Goal: Download file/media

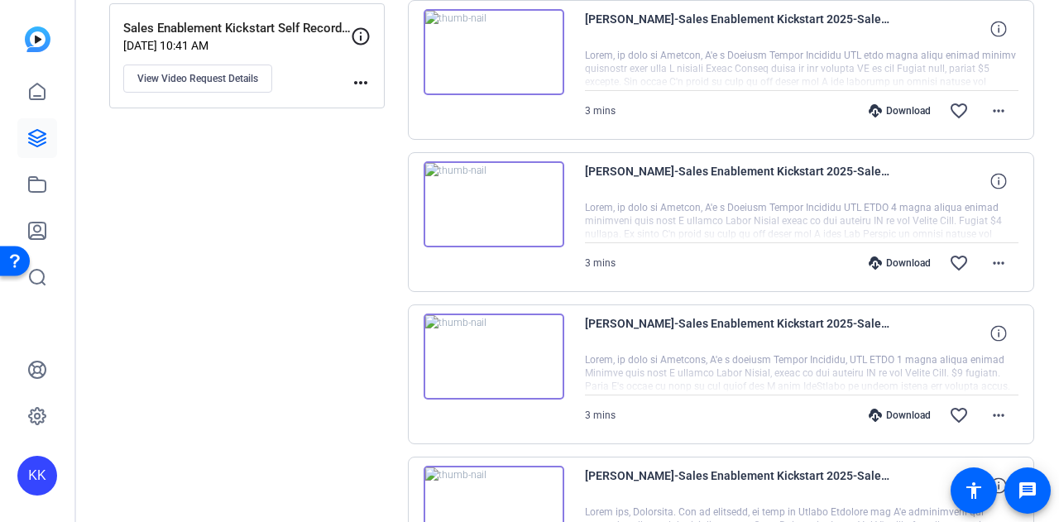
scroll to position [353, 0]
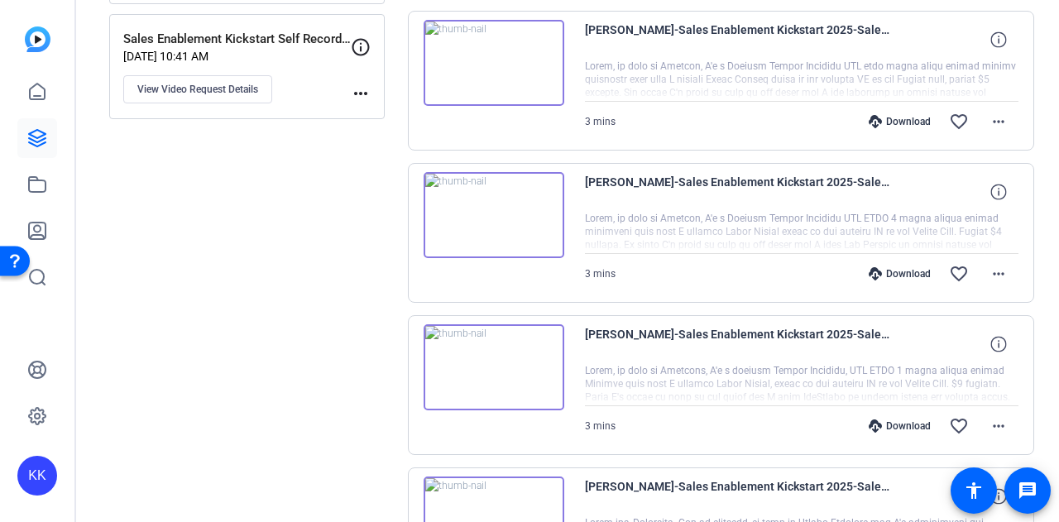
click at [492, 214] on img at bounding box center [494, 215] width 141 height 86
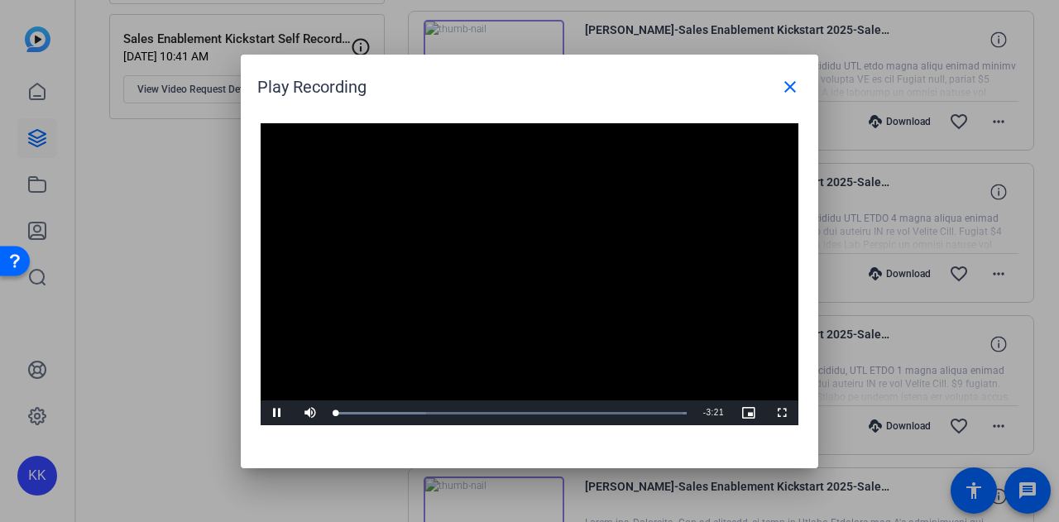
click at [414, 318] on video "Video Player" at bounding box center [530, 274] width 538 height 303
click at [270, 413] on span "Video Player" at bounding box center [277, 413] width 33 height 0
click at [792, 98] on span at bounding box center [790, 87] width 40 height 40
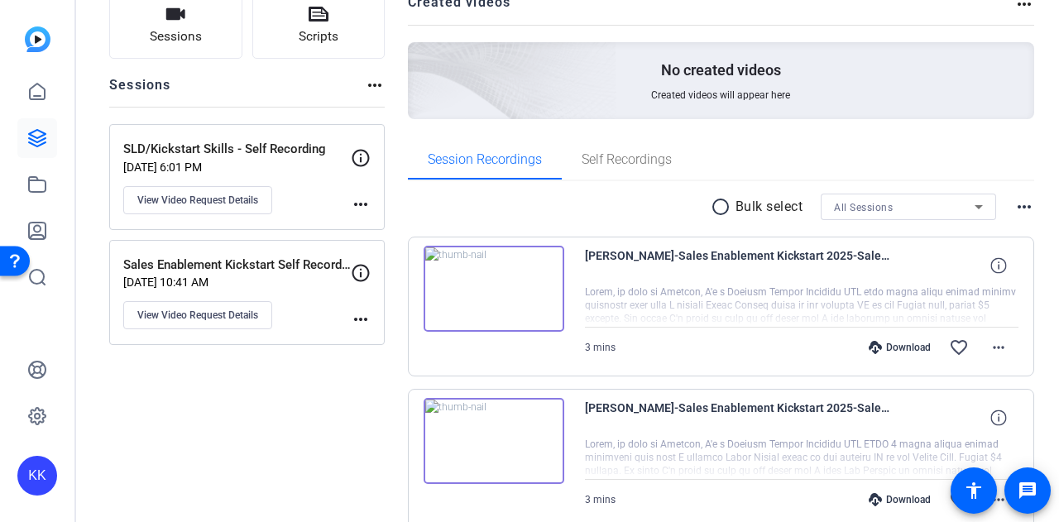
scroll to position [114, 0]
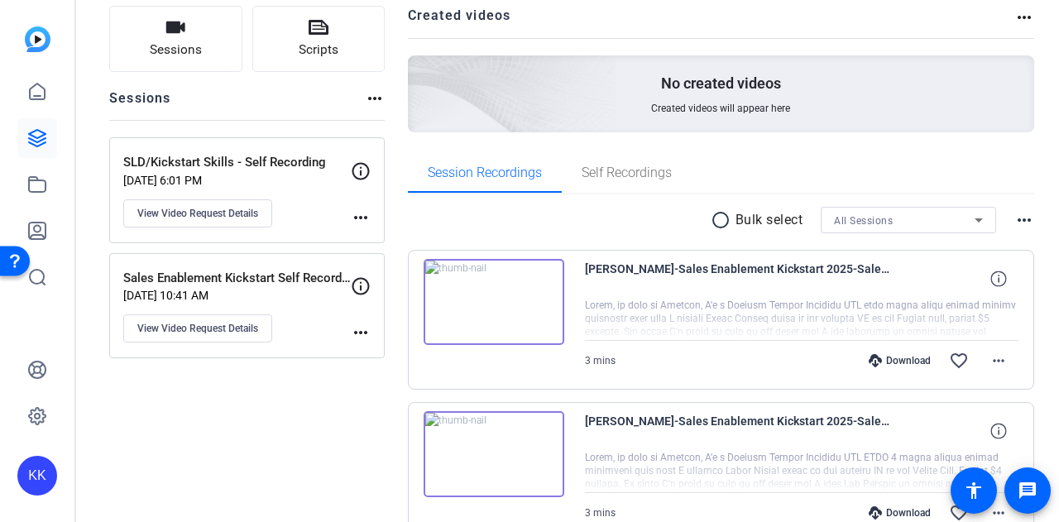
click at [500, 299] on img at bounding box center [494, 302] width 141 height 86
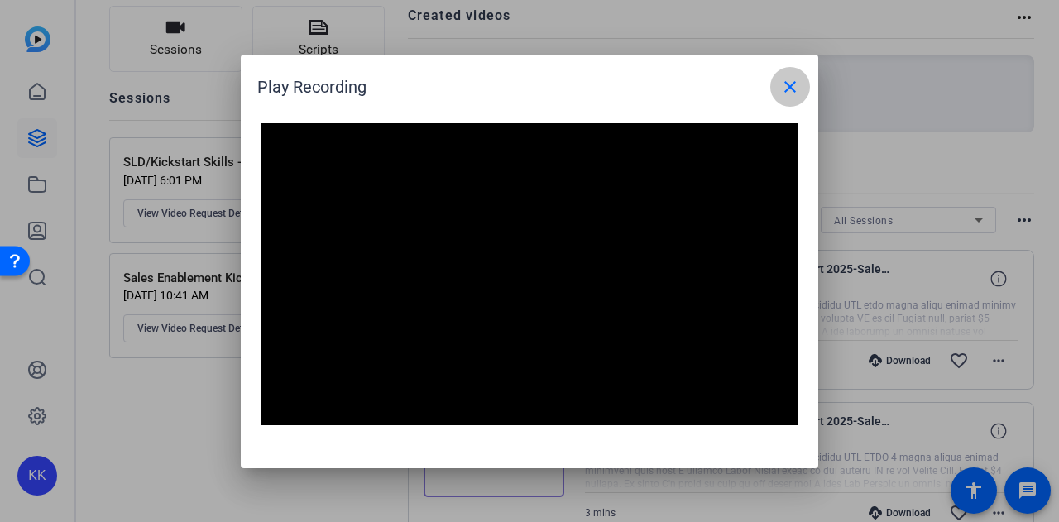
click at [790, 93] on mat-icon "close" at bounding box center [790, 87] width 20 height 20
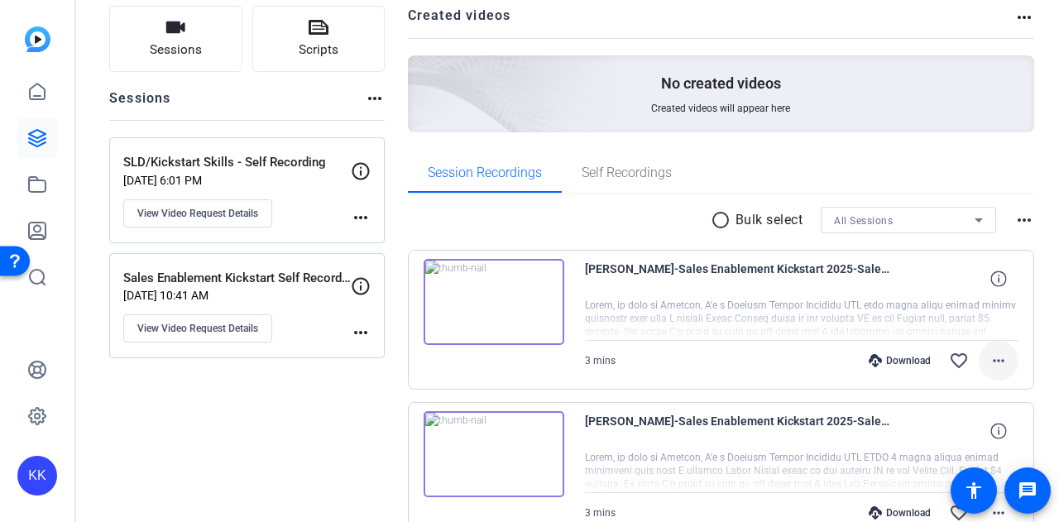
click at [993, 366] on mat-icon "more_horiz" at bounding box center [999, 361] width 20 height 20
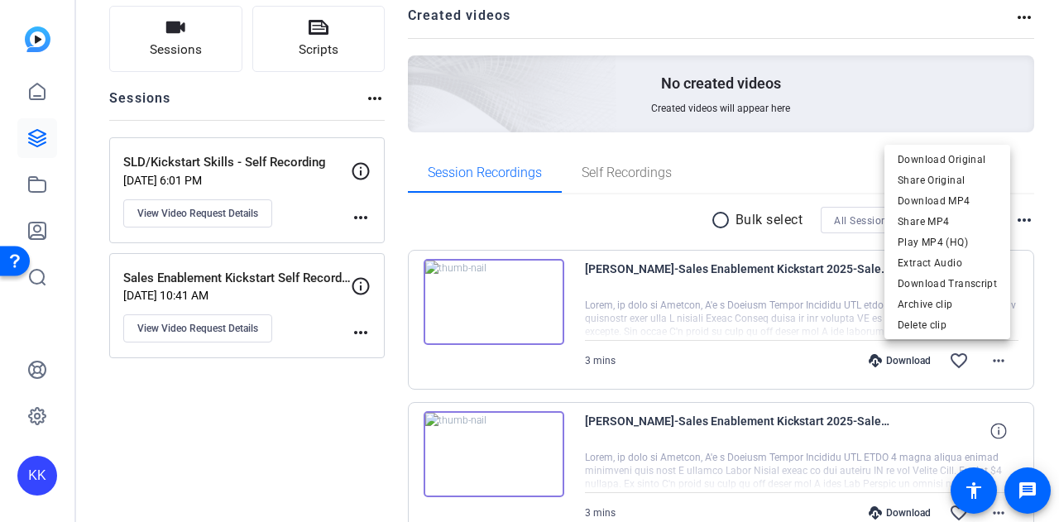
click at [895, 363] on div at bounding box center [529, 261] width 1059 height 522
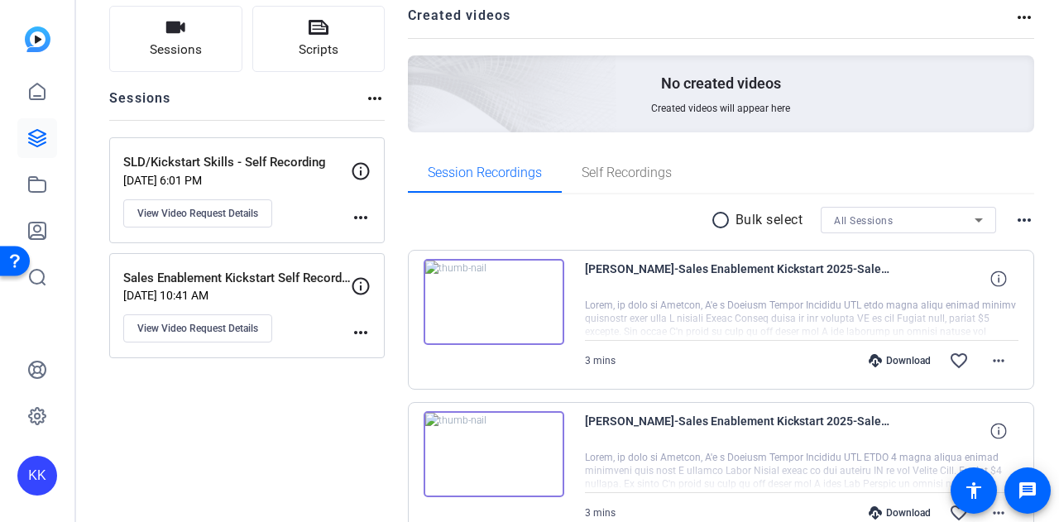
click at [895, 363] on div "Download" at bounding box center [899, 360] width 79 height 13
click at [996, 353] on mat-icon "more_horiz" at bounding box center [999, 361] width 20 height 20
